Goal: Information Seeking & Learning: Learn about a topic

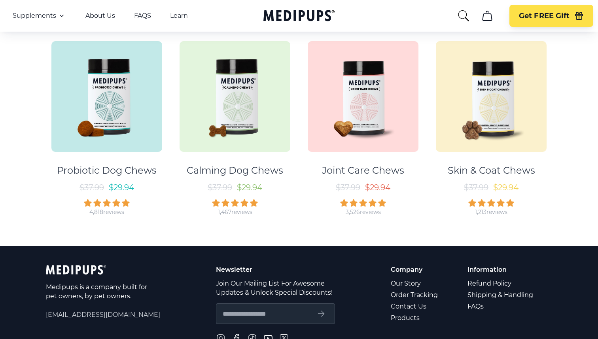
scroll to position [198, 0]
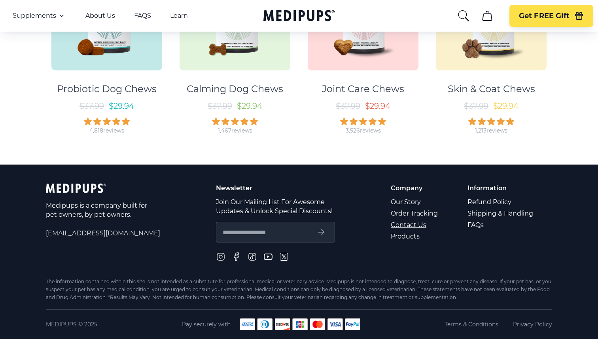
click at [416, 224] on link "Contact Us" at bounding box center [415, 224] width 48 height 11
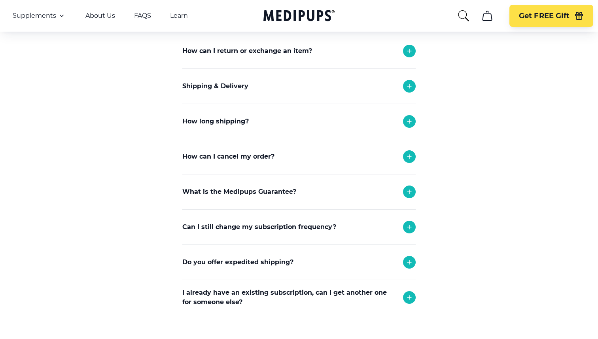
scroll to position [137, 0]
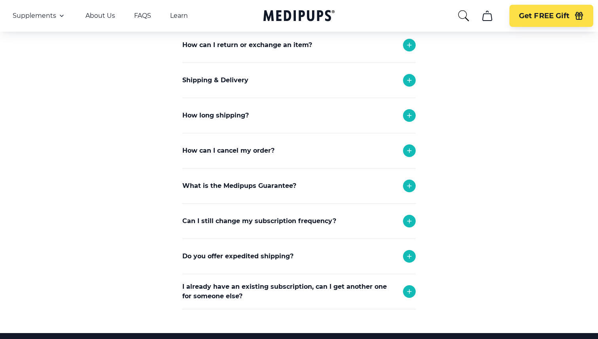
click at [259, 148] on p "How can I cancel my order?" at bounding box center [228, 150] width 92 height 9
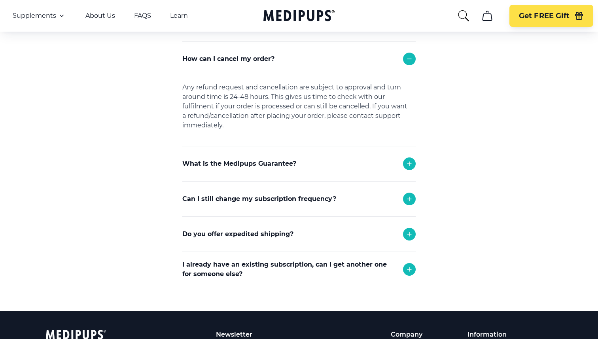
scroll to position [241, 0]
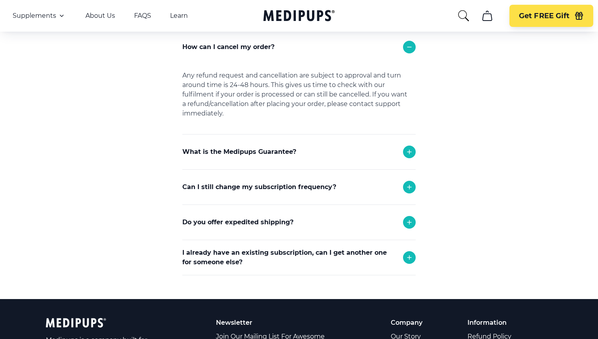
click at [268, 184] on p "Can I still change my subscription frequency?" at bounding box center [259, 186] width 154 height 9
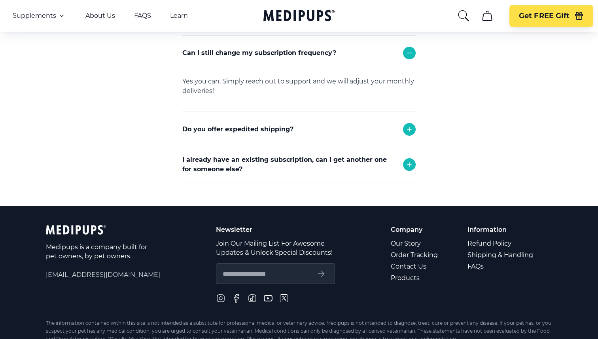
scroll to position [378, 0]
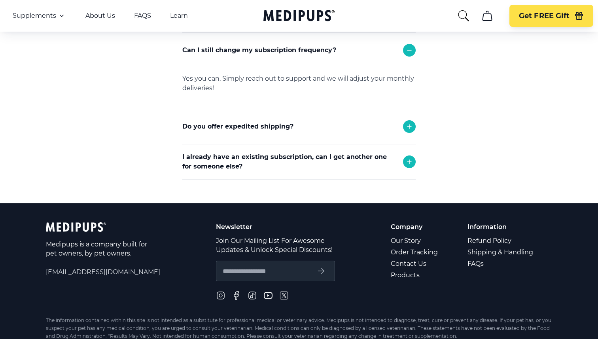
click at [279, 158] on p "I already have an existing subscription, can I get another one for someone else?" at bounding box center [288, 161] width 213 height 19
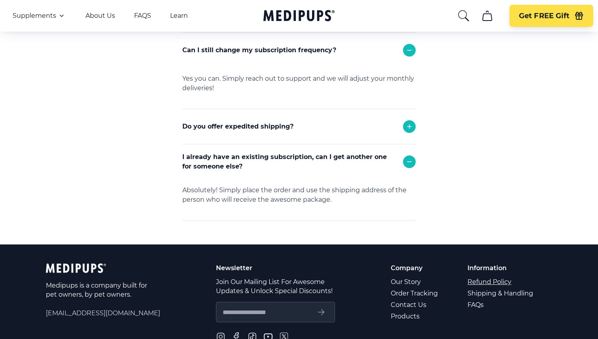
click at [496, 283] on link "Refund Policy" at bounding box center [501, 281] width 67 height 11
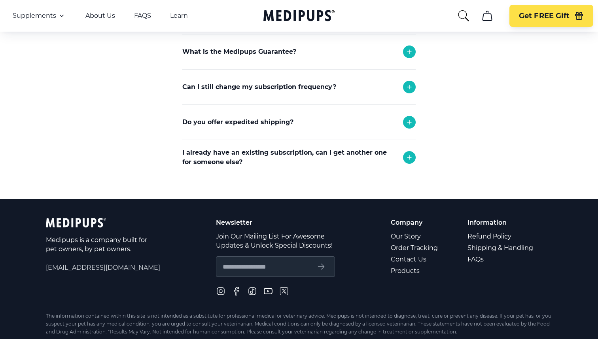
scroll to position [473, 0]
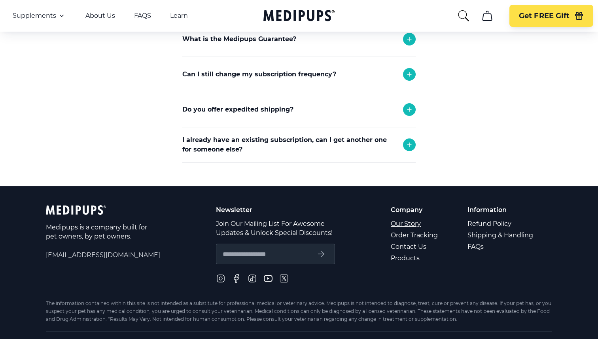
click at [400, 221] on link "Our Story" at bounding box center [415, 223] width 48 height 11
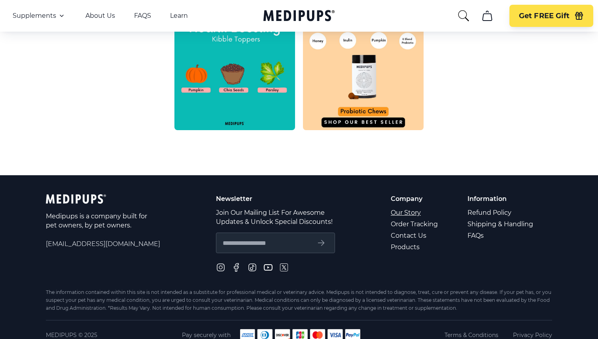
scroll to position [402, 0]
